Goal: Information Seeking & Learning: Learn about a topic

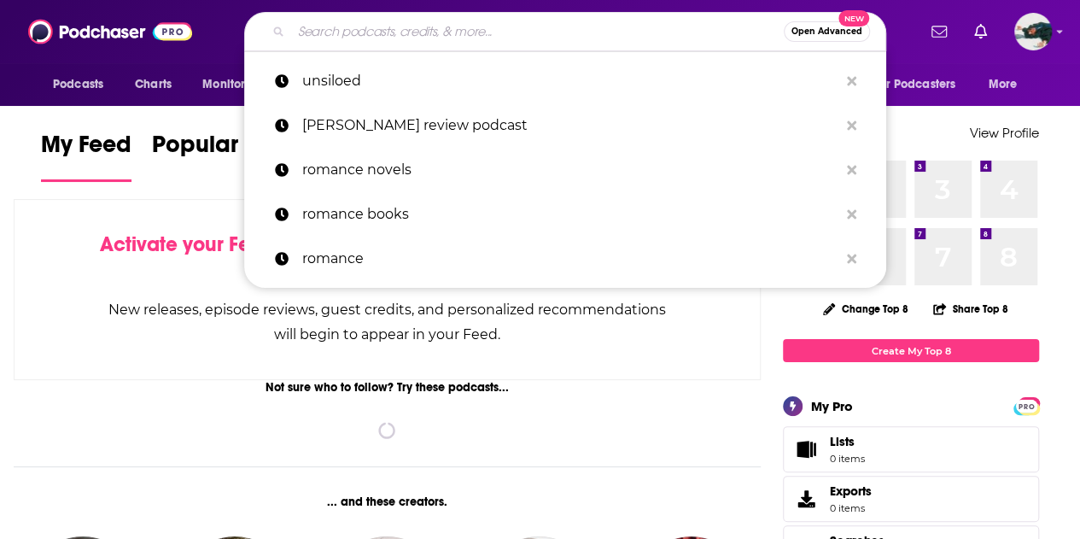
click at [408, 22] on input "Search podcasts, credits, & more..." at bounding box center [537, 31] width 493 height 27
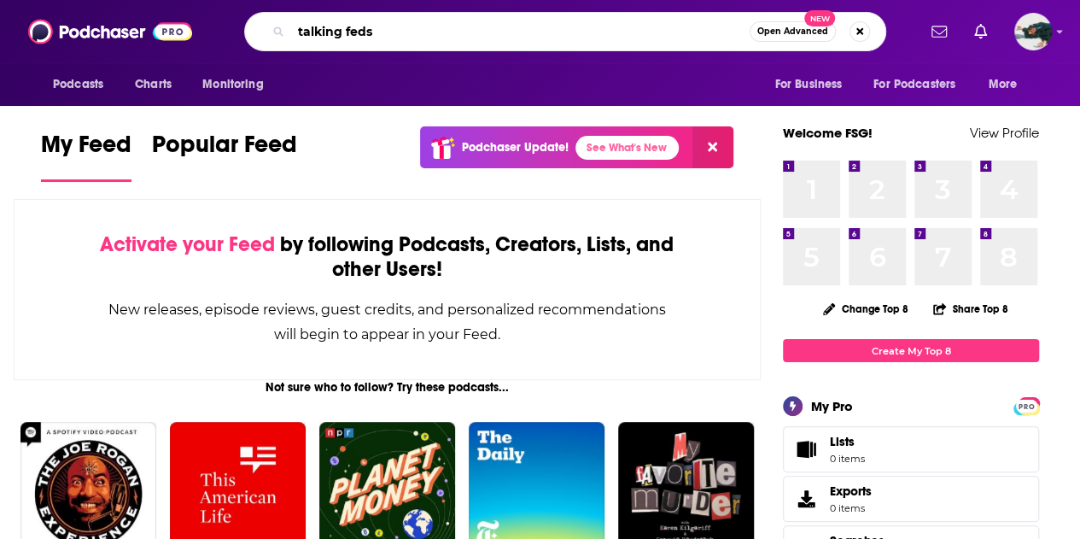
type input "talking feds"
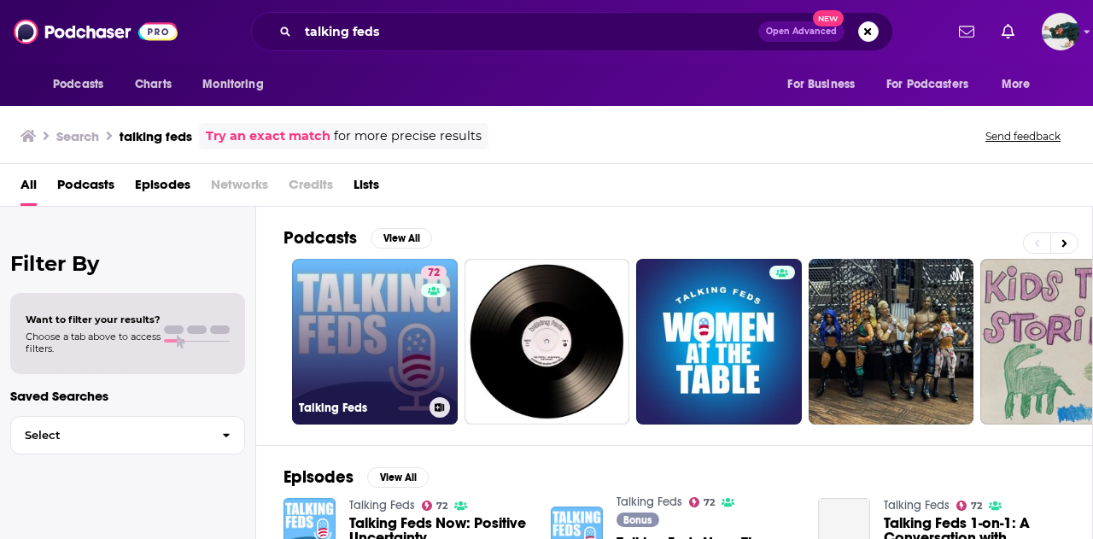
click at [349, 307] on link "72 Talking Feds" at bounding box center [375, 342] width 166 height 166
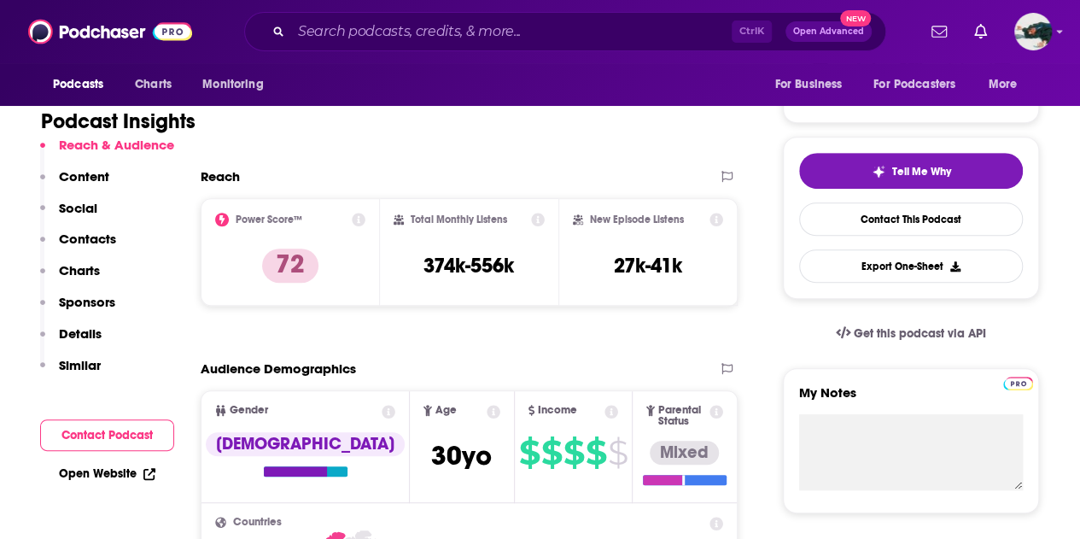
scroll to position [323, 0]
